Goal: Information Seeking & Learning: Learn about a topic

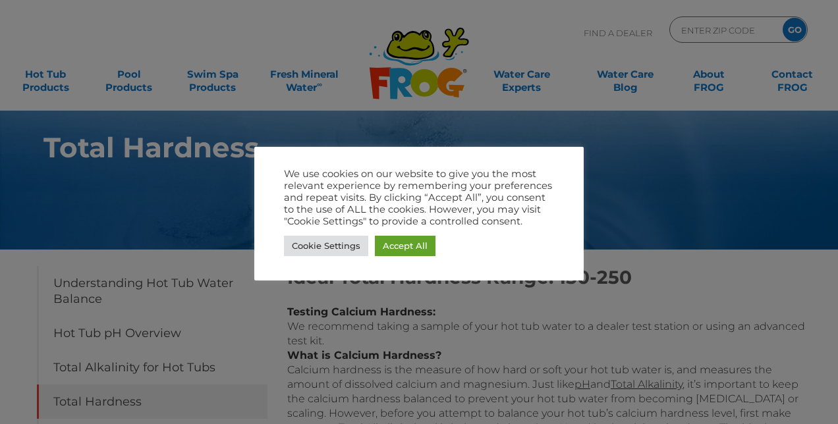
click at [404, 250] on link "Accept All" at bounding box center [405, 246] width 61 height 20
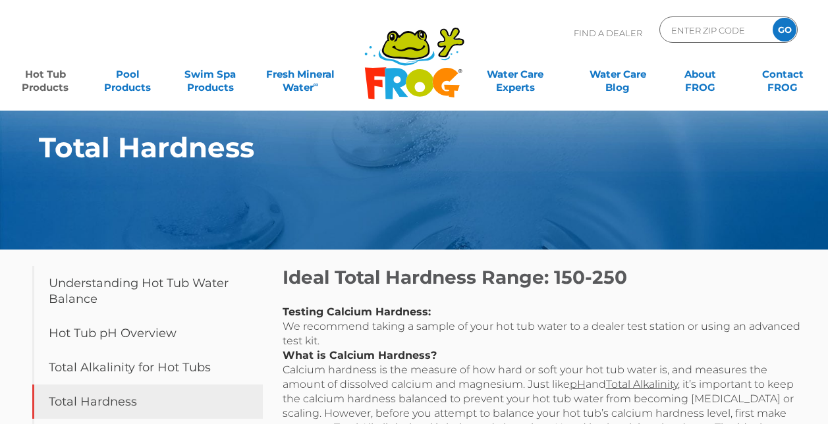
click at [40, 82] on link "Hot Tub Products" at bounding box center [45, 74] width 64 height 26
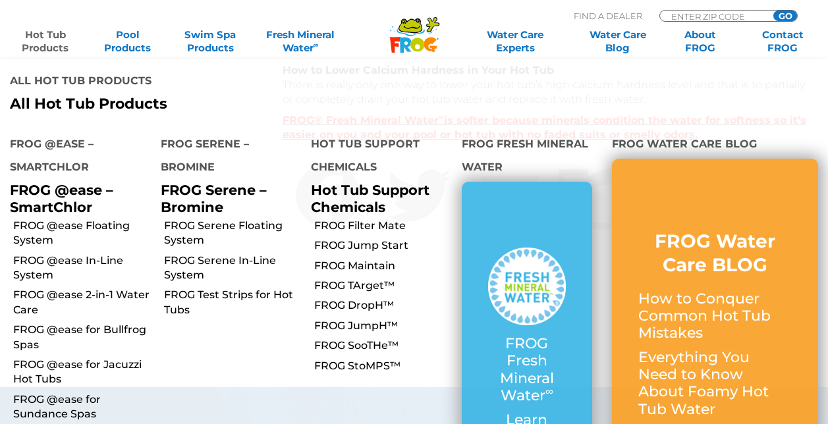
scroll to position [790, 0]
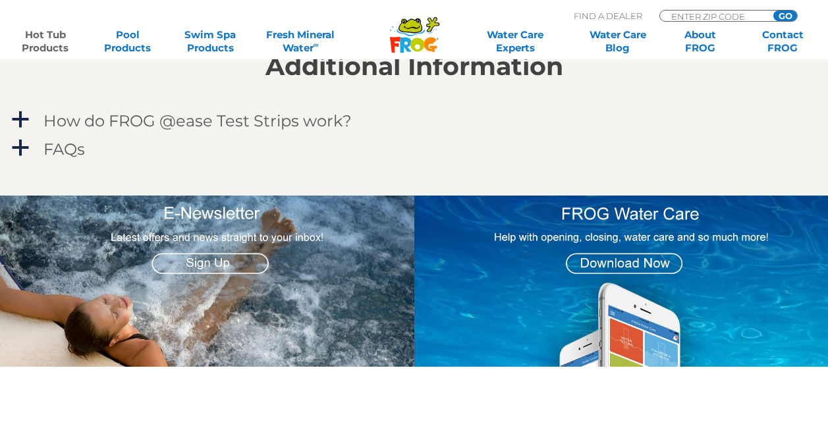
scroll to position [1208, 0]
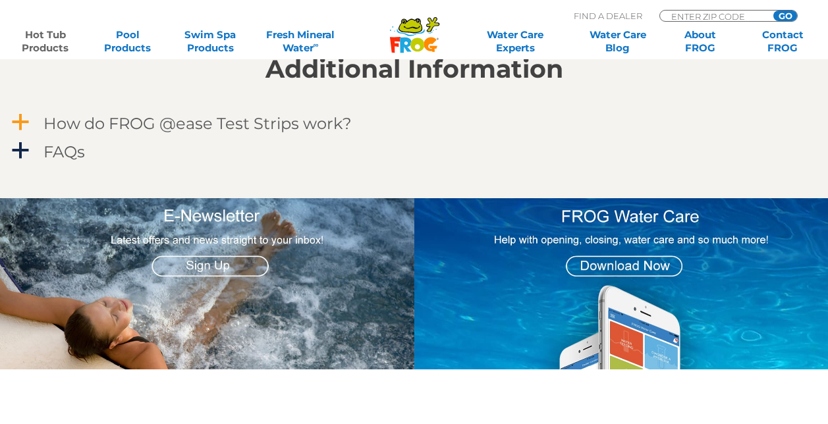
click at [22, 119] on span "a" at bounding box center [21, 123] width 20 height 20
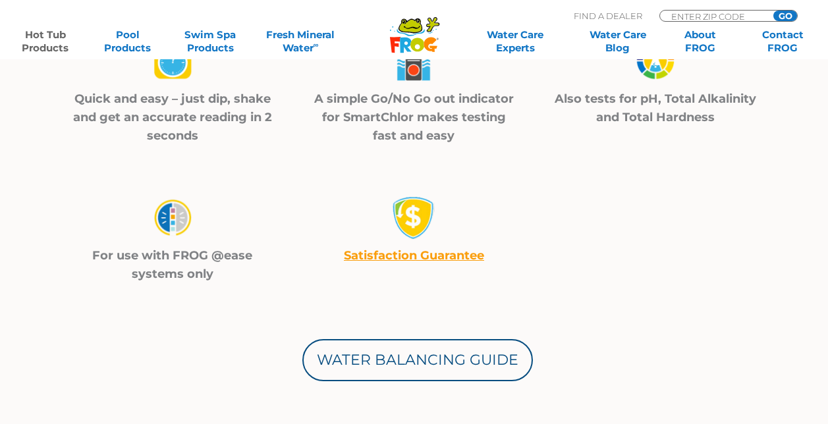
scroll to position [504, 0]
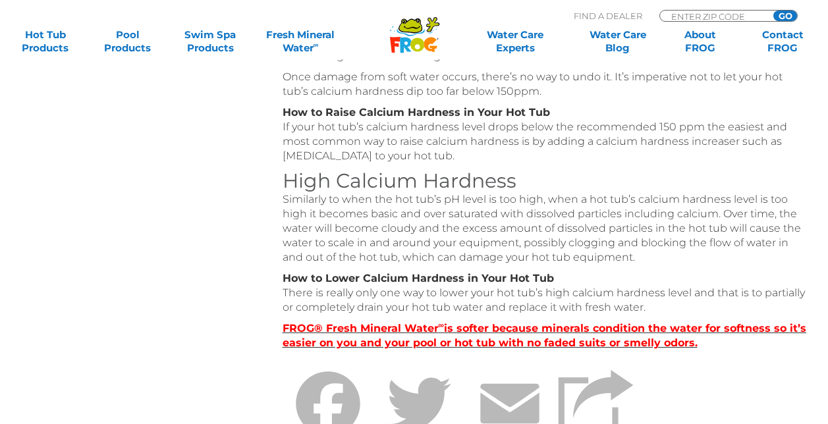
scroll to position [576, 0]
